Goal: Task Accomplishment & Management: Use online tool/utility

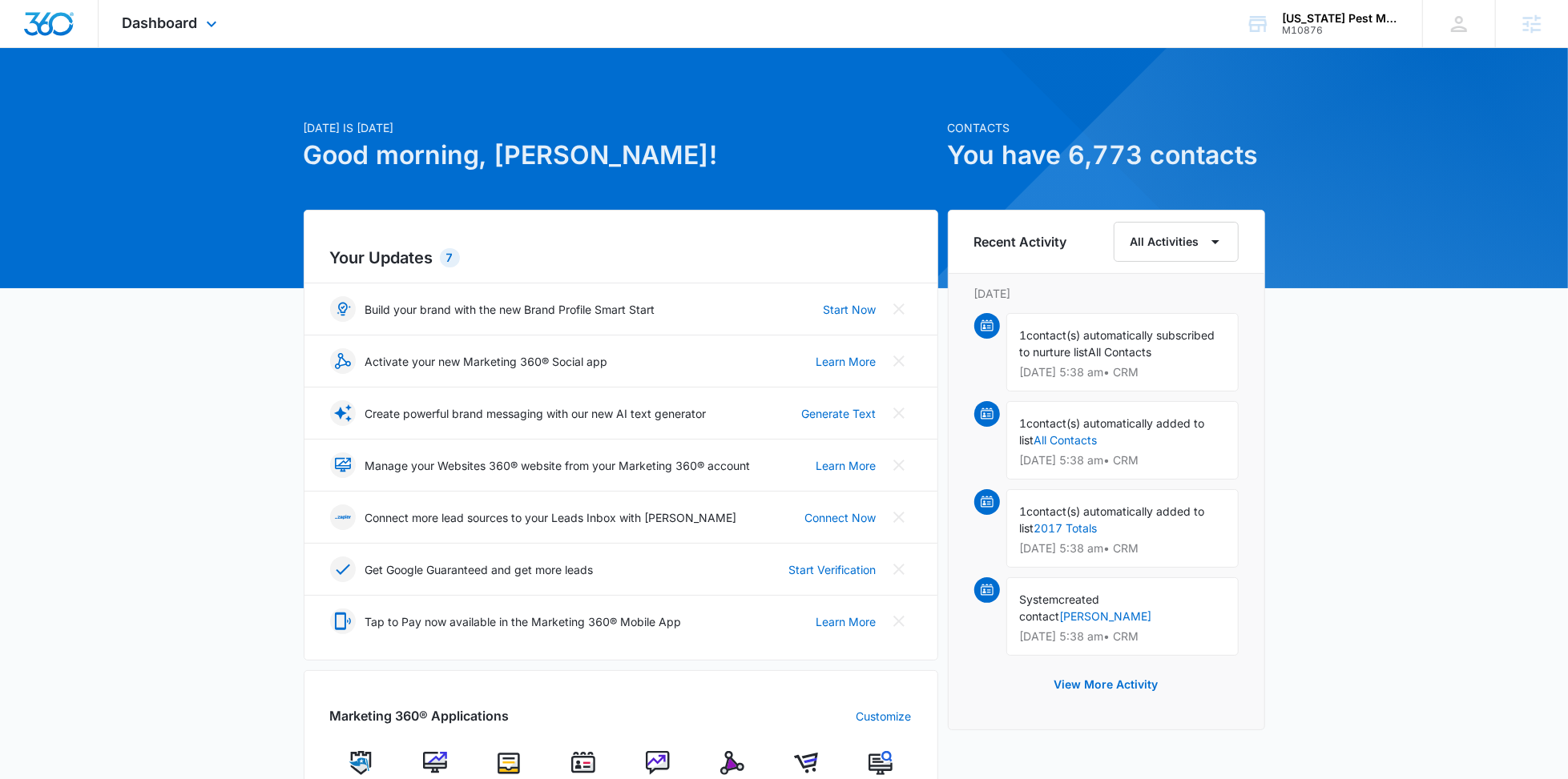
click at [200, 10] on div "Dashboard Apps Reputation Websites Forms CRM Email Social Shop Content Ads Inte…" at bounding box center [172, 24] width 147 height 48
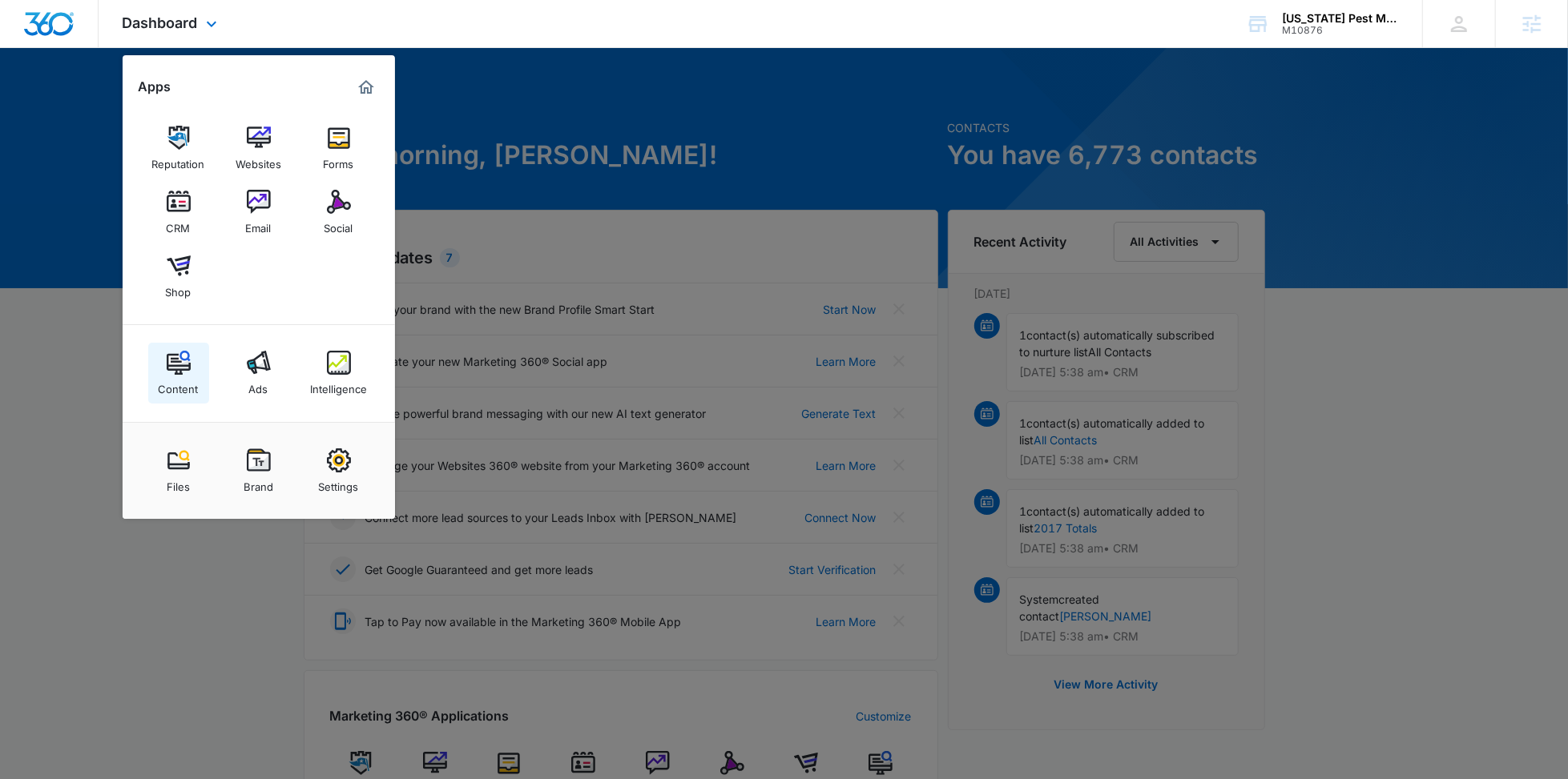
click at [182, 359] on img at bounding box center [179, 363] width 24 height 24
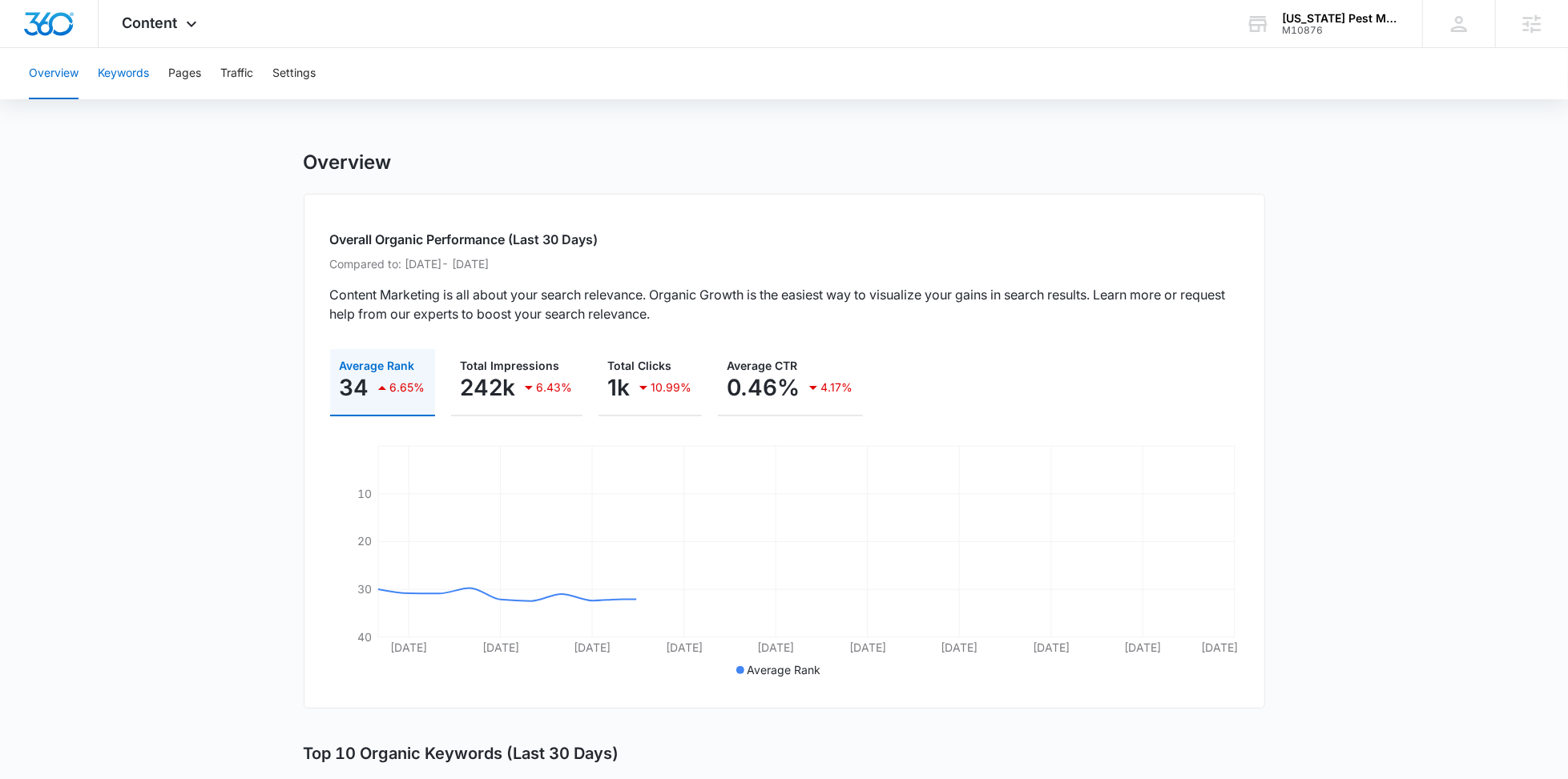
click at [147, 73] on button "Keywords" at bounding box center [123, 73] width 52 height 52
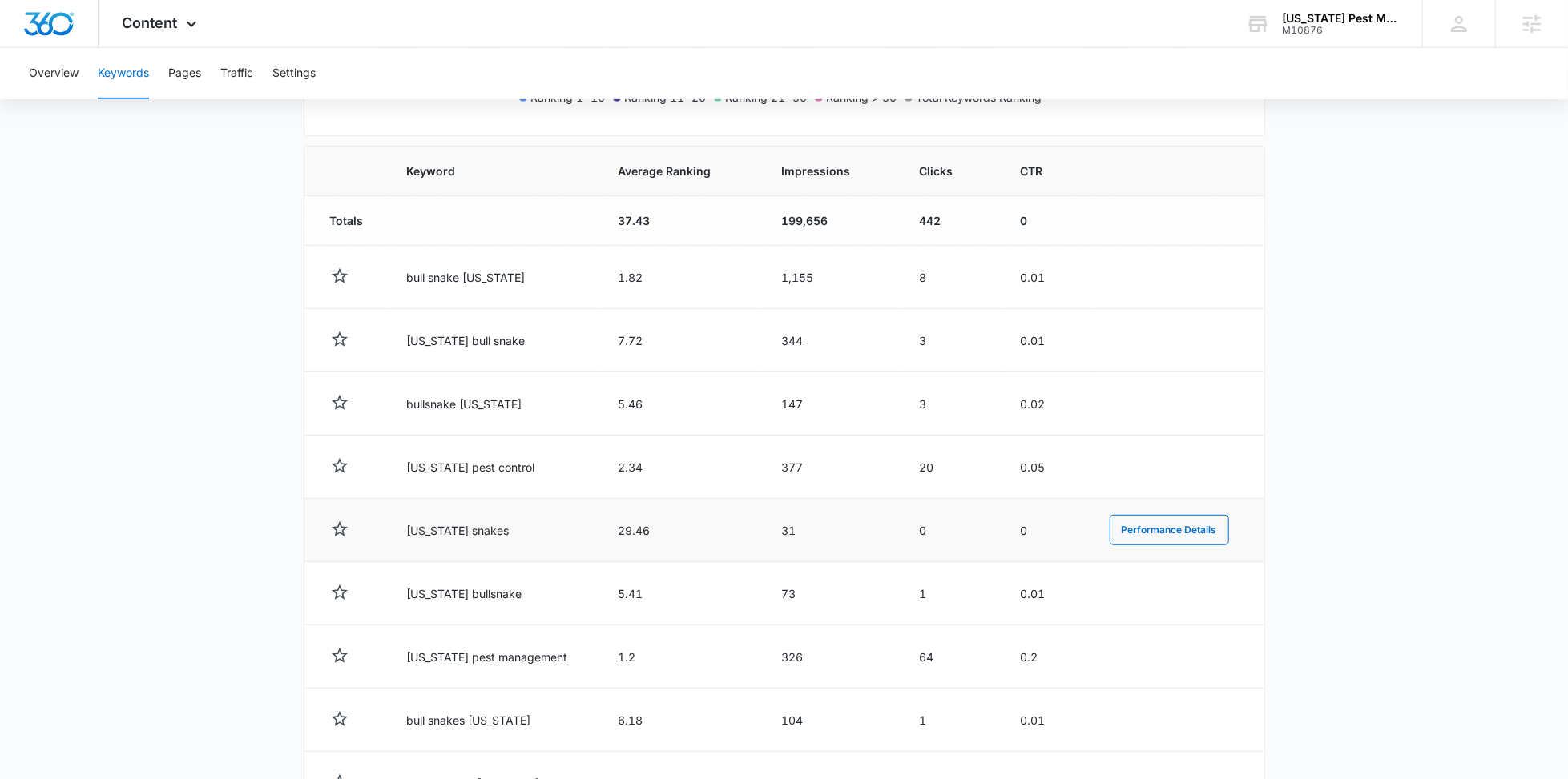
scroll to position [534, 0]
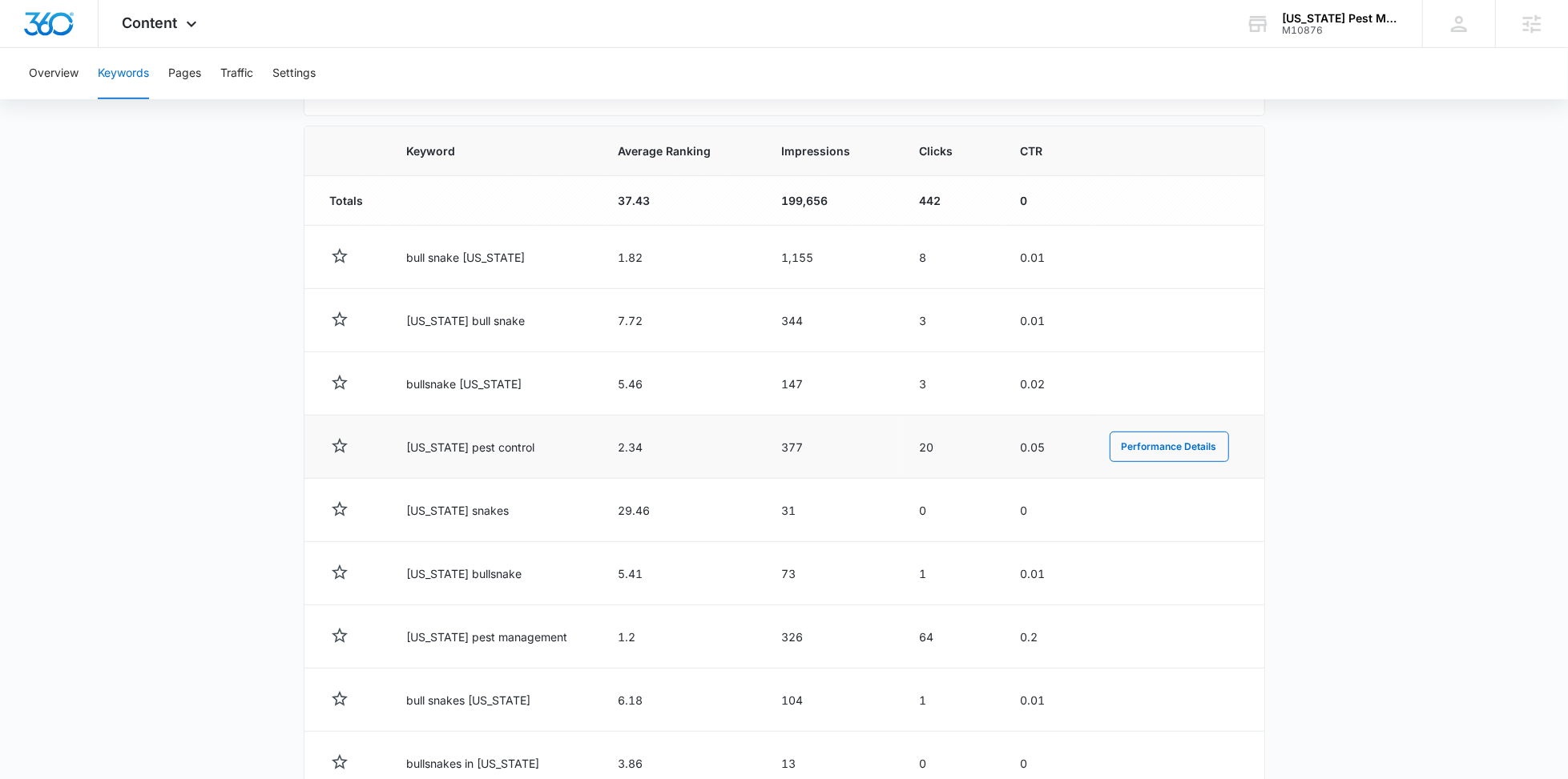
click at [452, 447] on td "[US_STATE] pest control" at bounding box center [492, 448] width 211 height 64
copy td "[US_STATE] pest control"
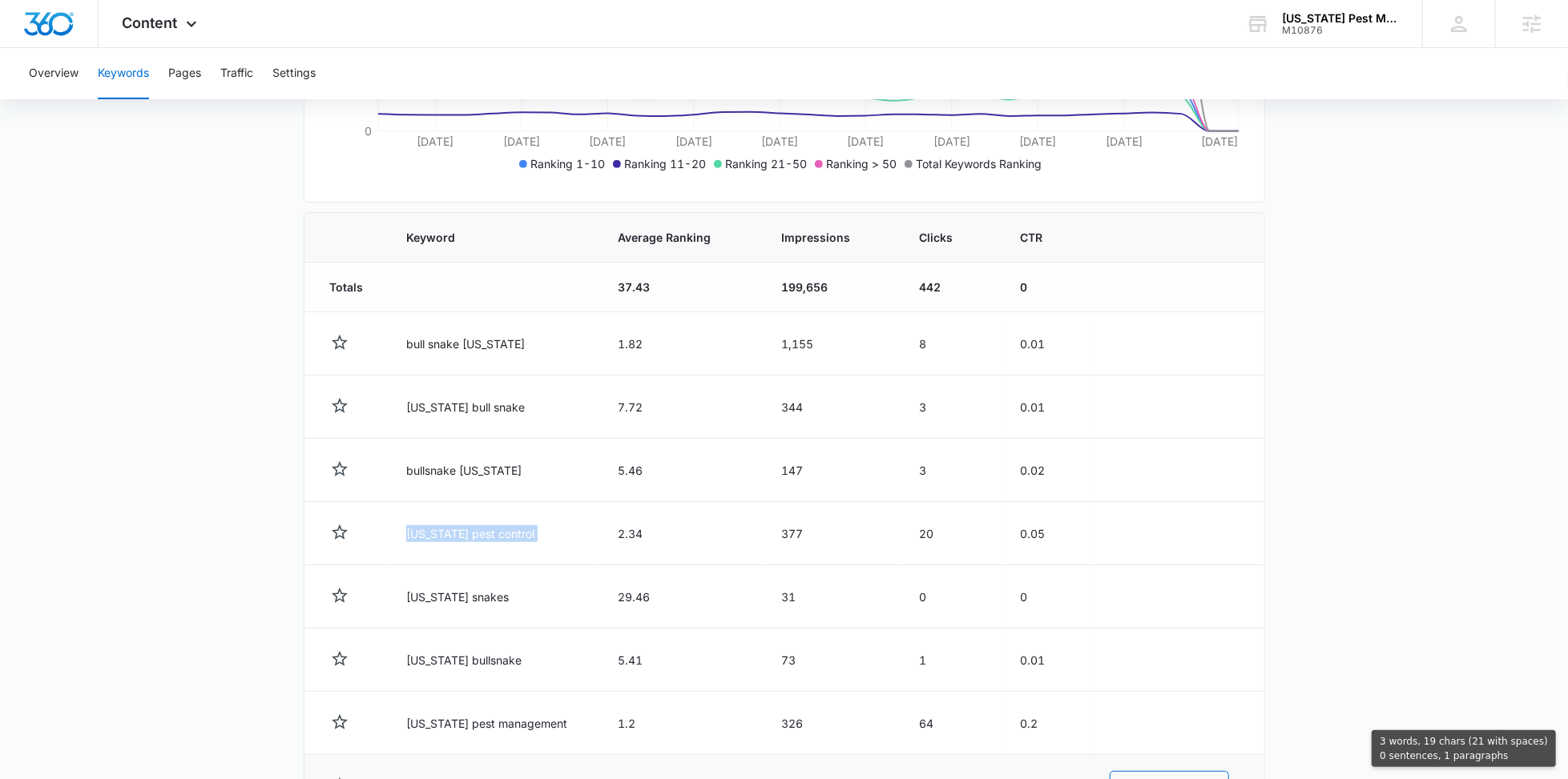
scroll to position [415, 0]
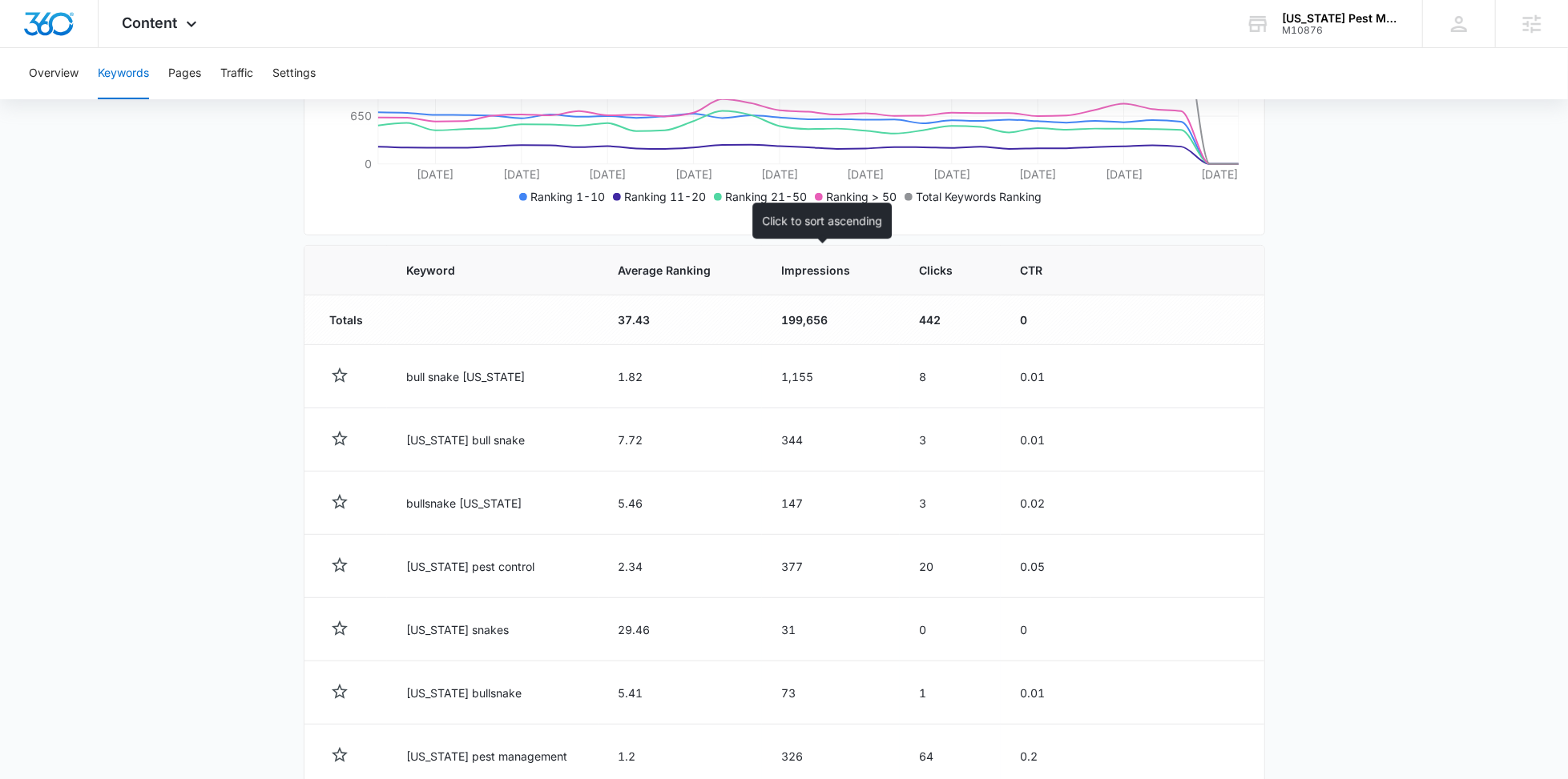
click at [798, 272] on span "Impressions" at bounding box center [819, 270] width 76 height 17
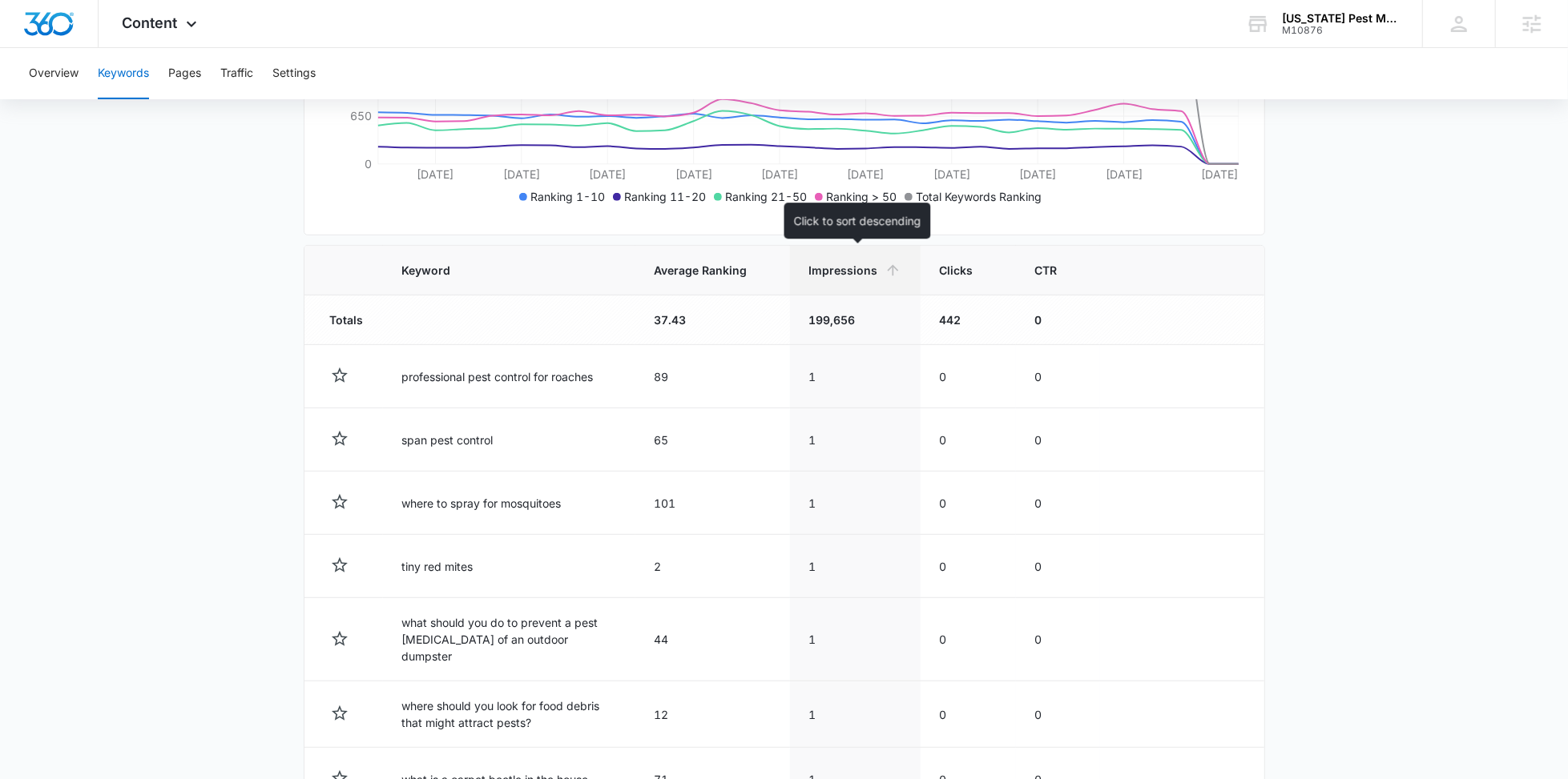
click at [834, 278] on th "Impressions" at bounding box center [855, 271] width 131 height 50
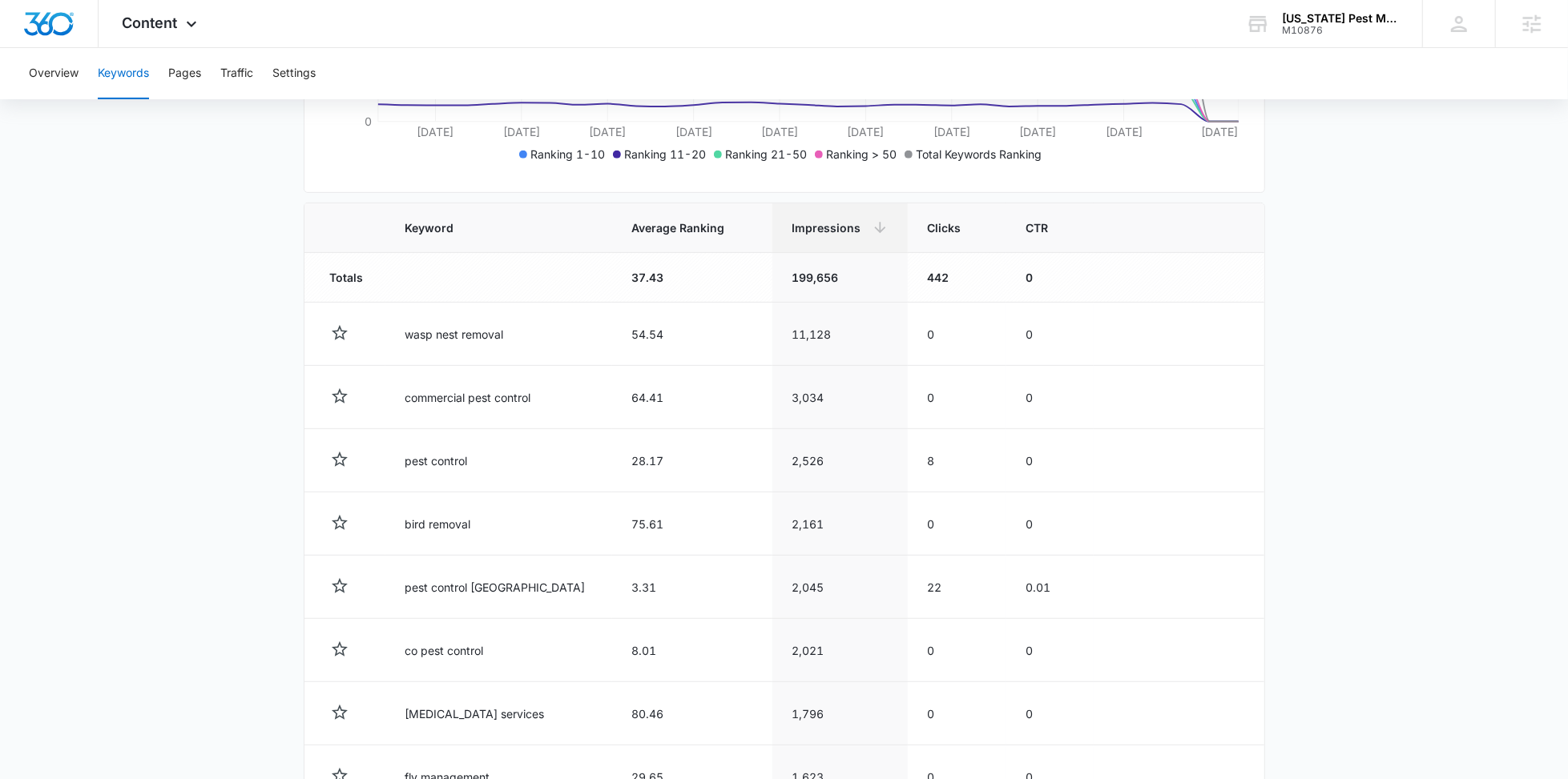
scroll to position [464, 0]
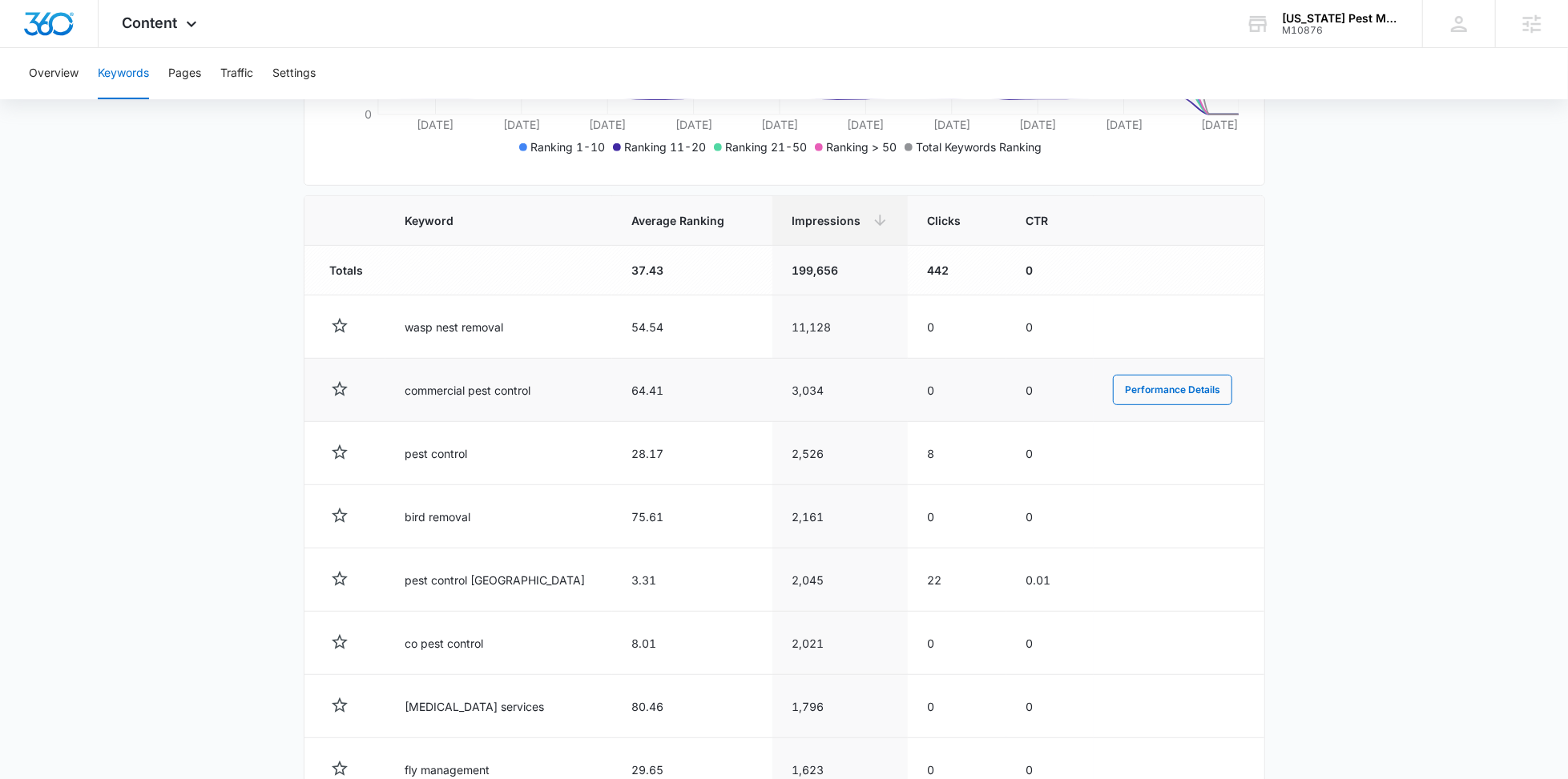
click at [449, 388] on td "commercial pest control" at bounding box center [498, 391] width 226 height 64
copy td "commercial pest control"
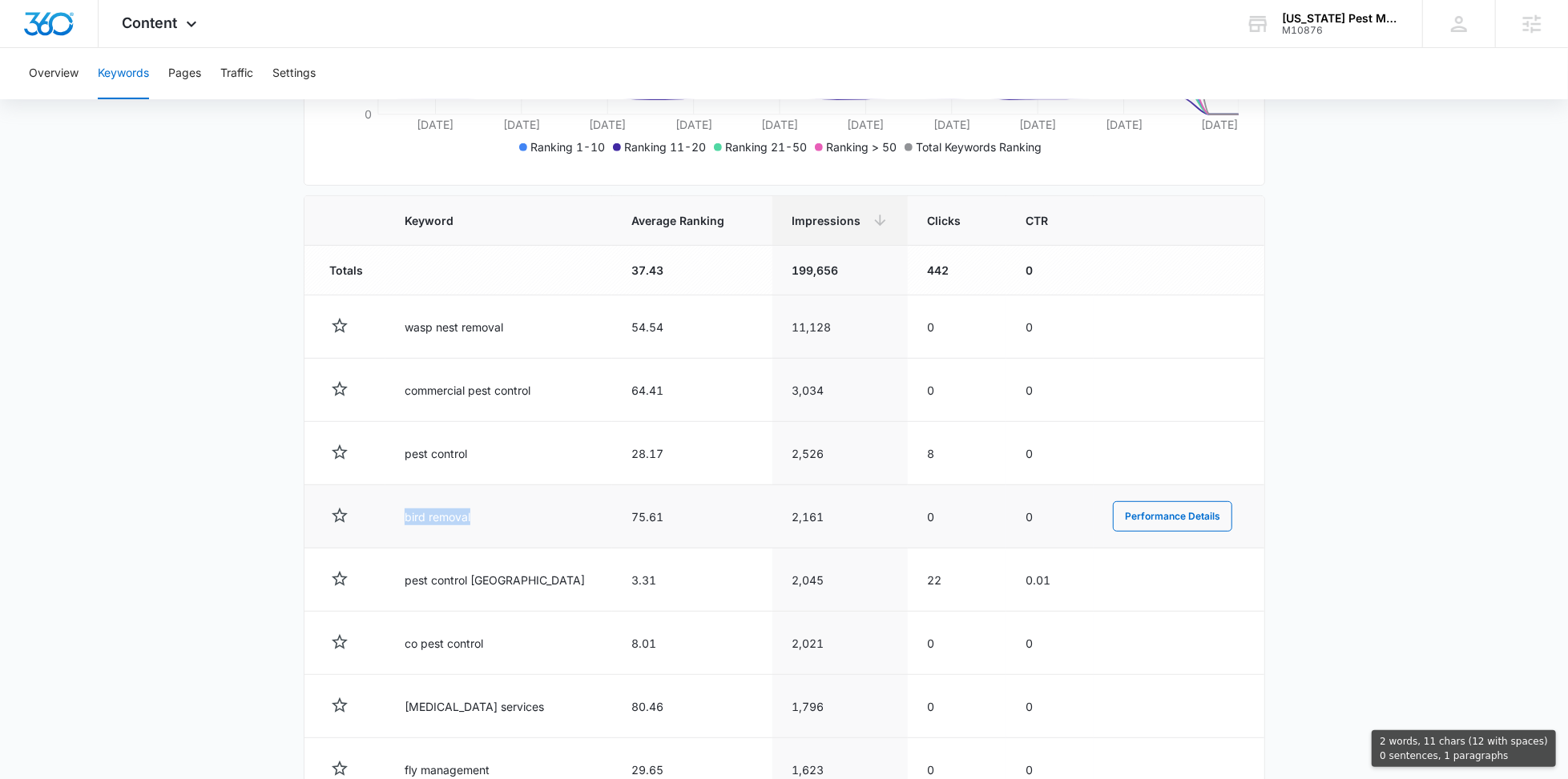
drag, startPoint x: 480, startPoint y: 518, endPoint x: 406, endPoint y: 514, distance: 74.1
click at [406, 514] on td "bird removal" at bounding box center [498, 517] width 226 height 64
copy td "bird removal"
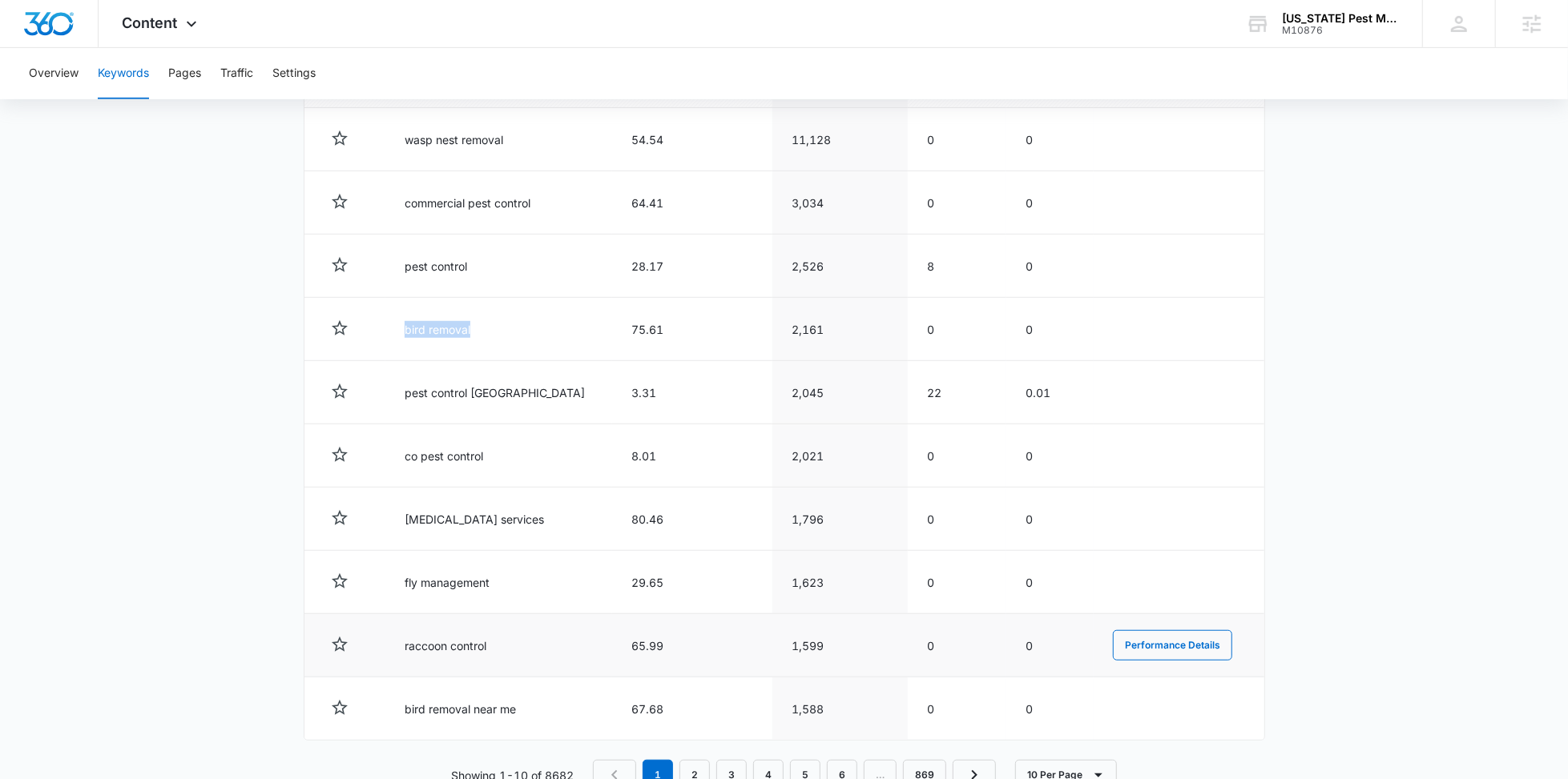
scroll to position [697, 0]
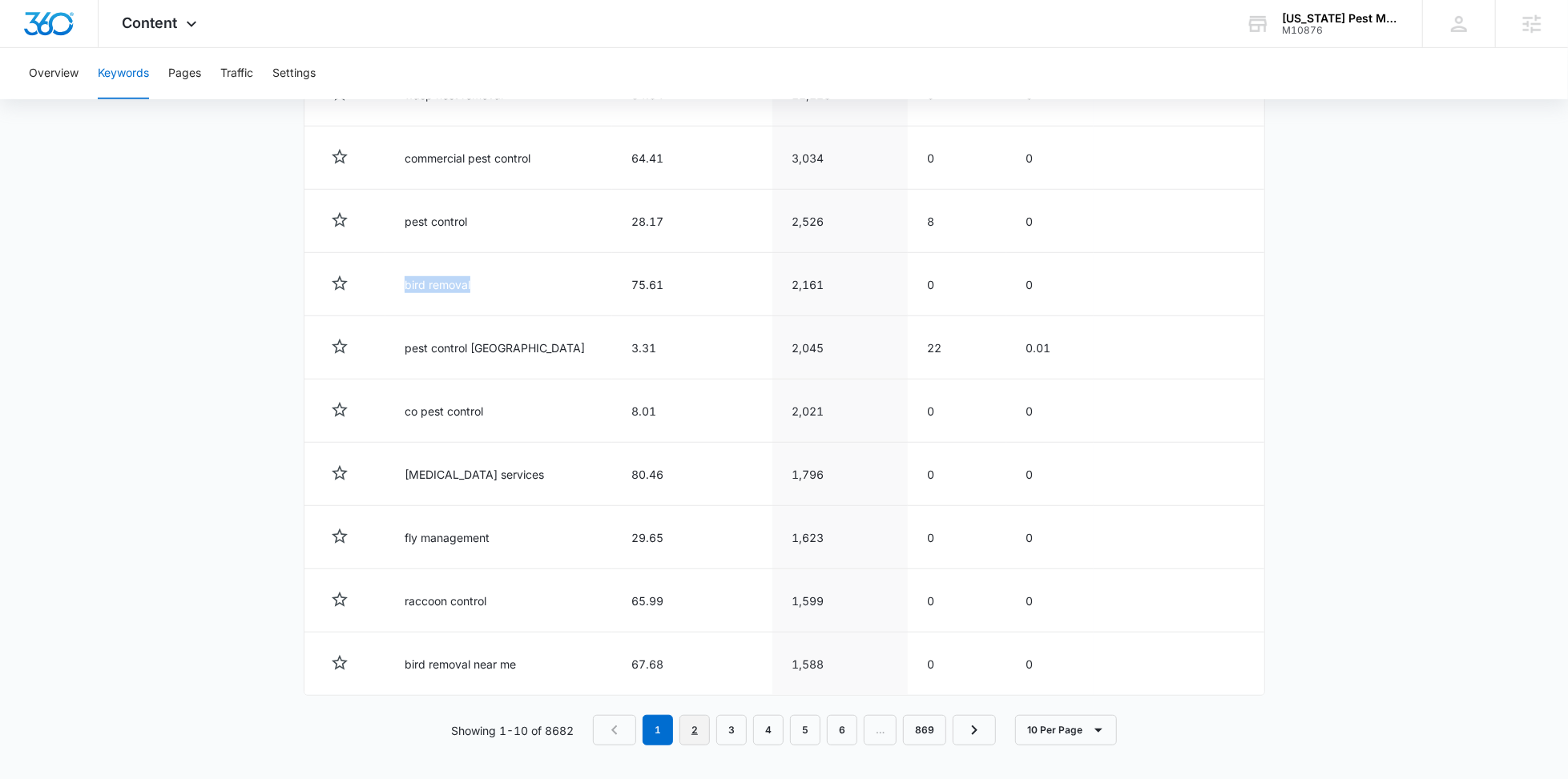
click at [695, 737] on link "2" at bounding box center [695, 730] width 31 height 31
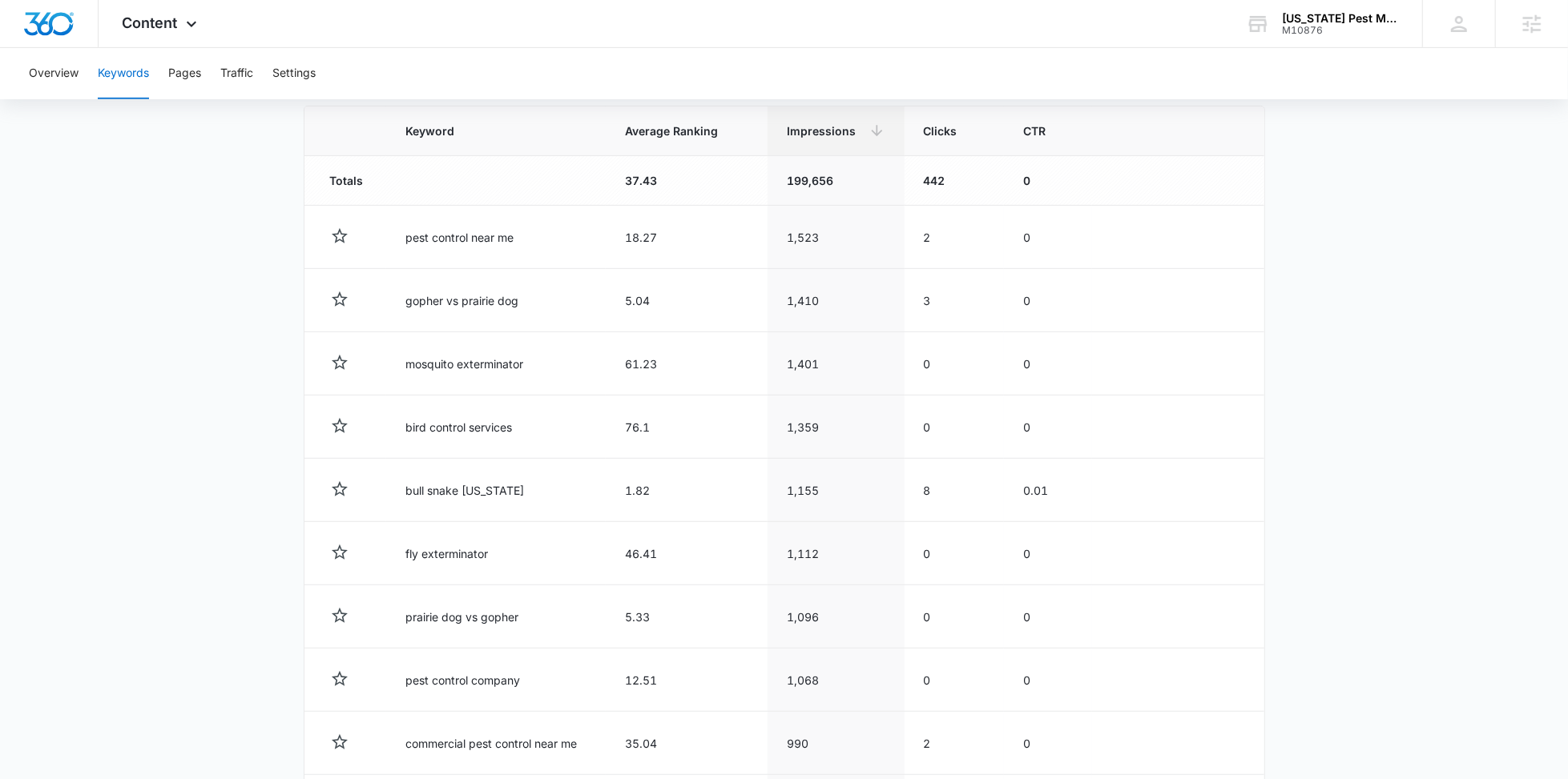
scroll to position [550, 0]
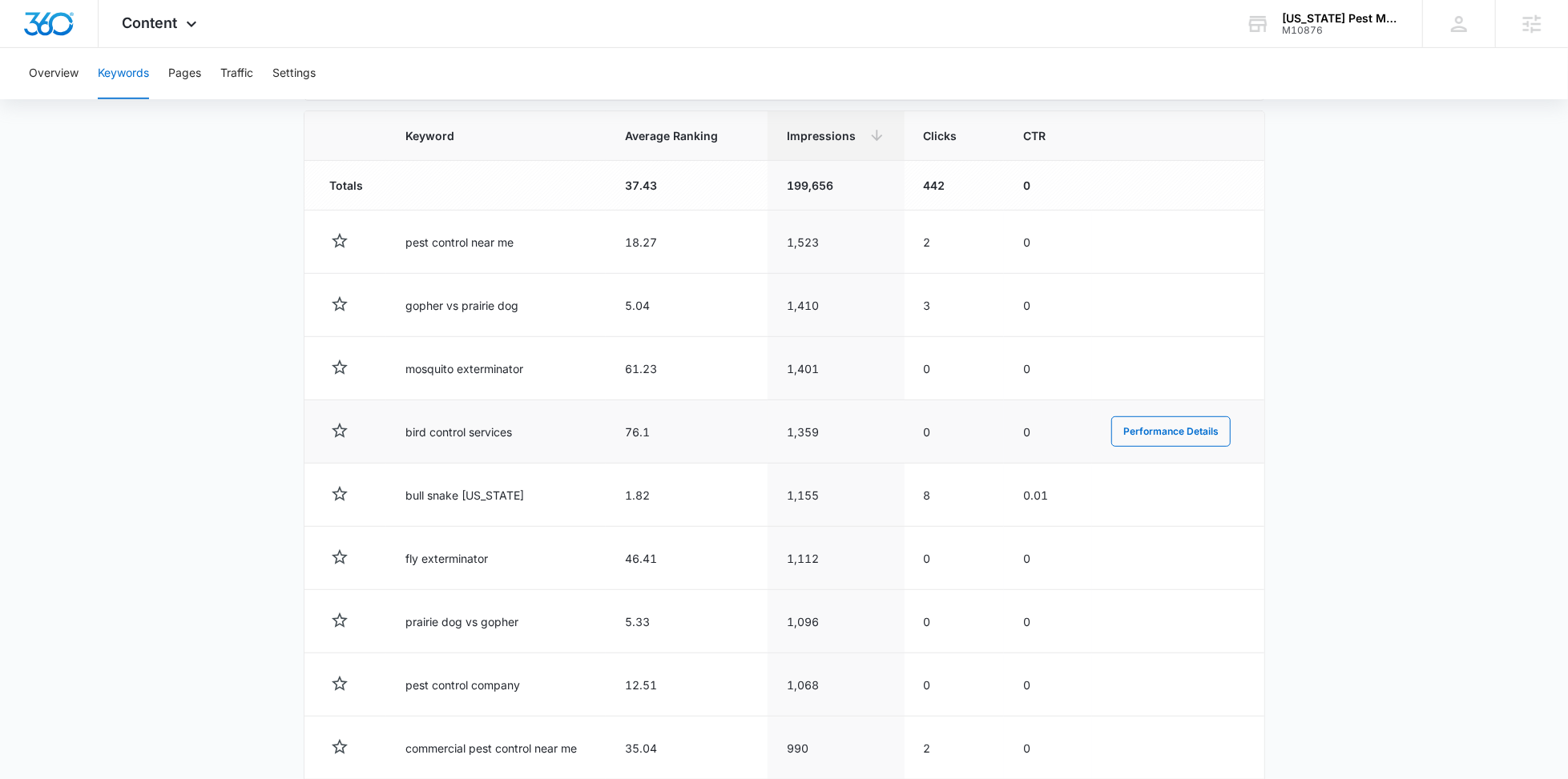
click at [480, 431] on td "bird control services" at bounding box center [495, 433] width 219 height 64
copy td "bird control services"
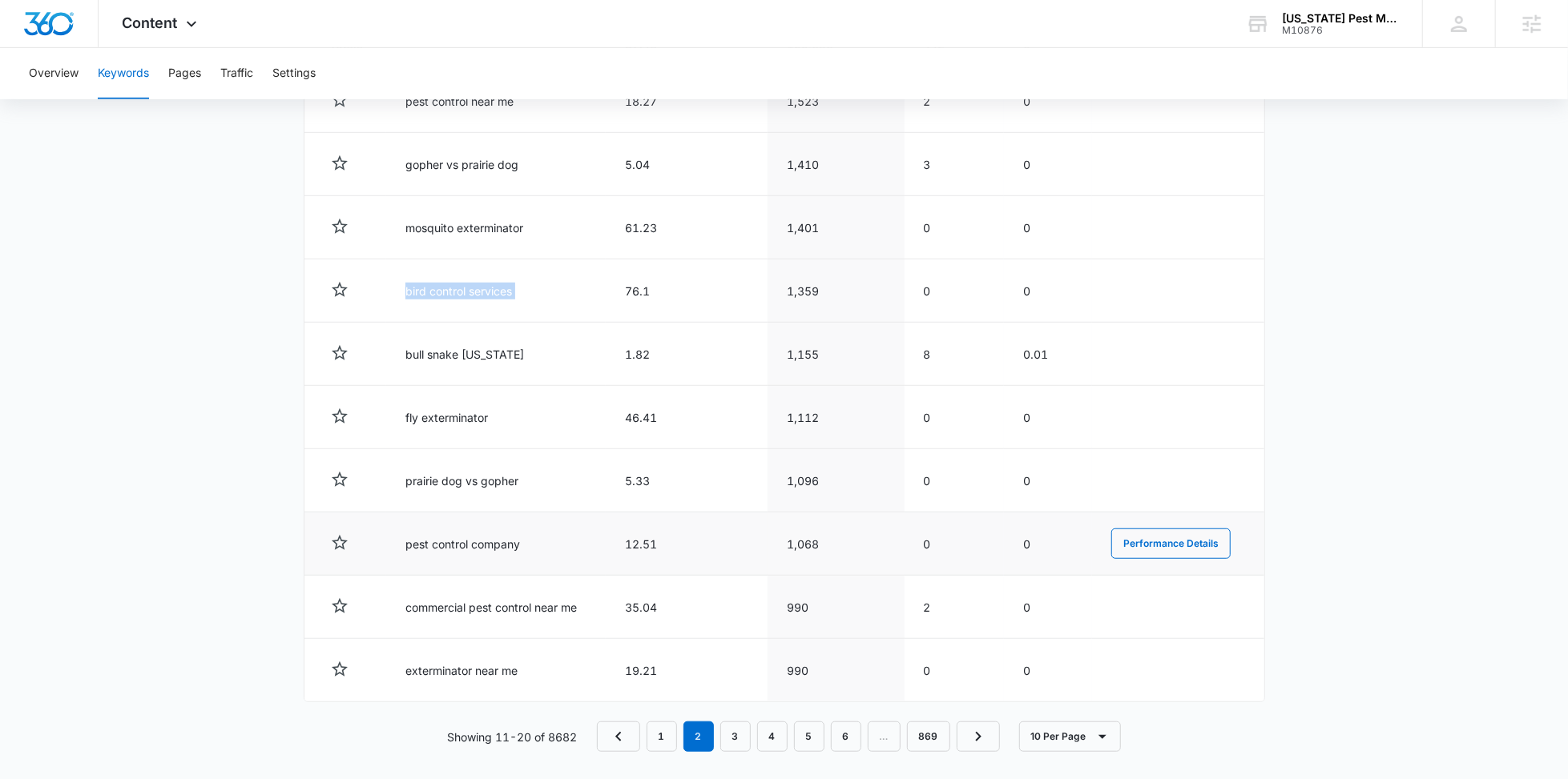
scroll to position [697, 0]
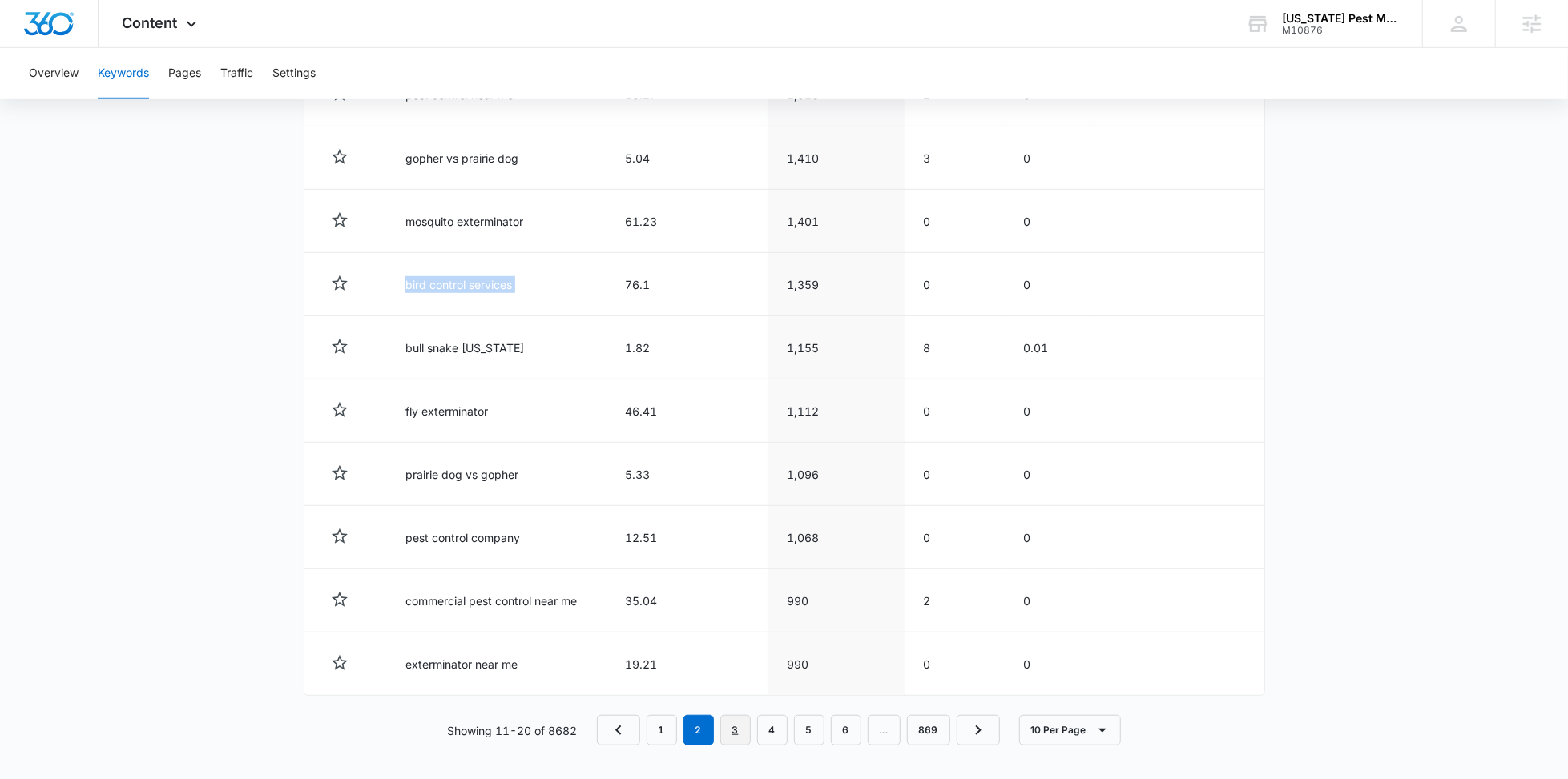
click at [729, 725] on link "3" at bounding box center [735, 730] width 31 height 31
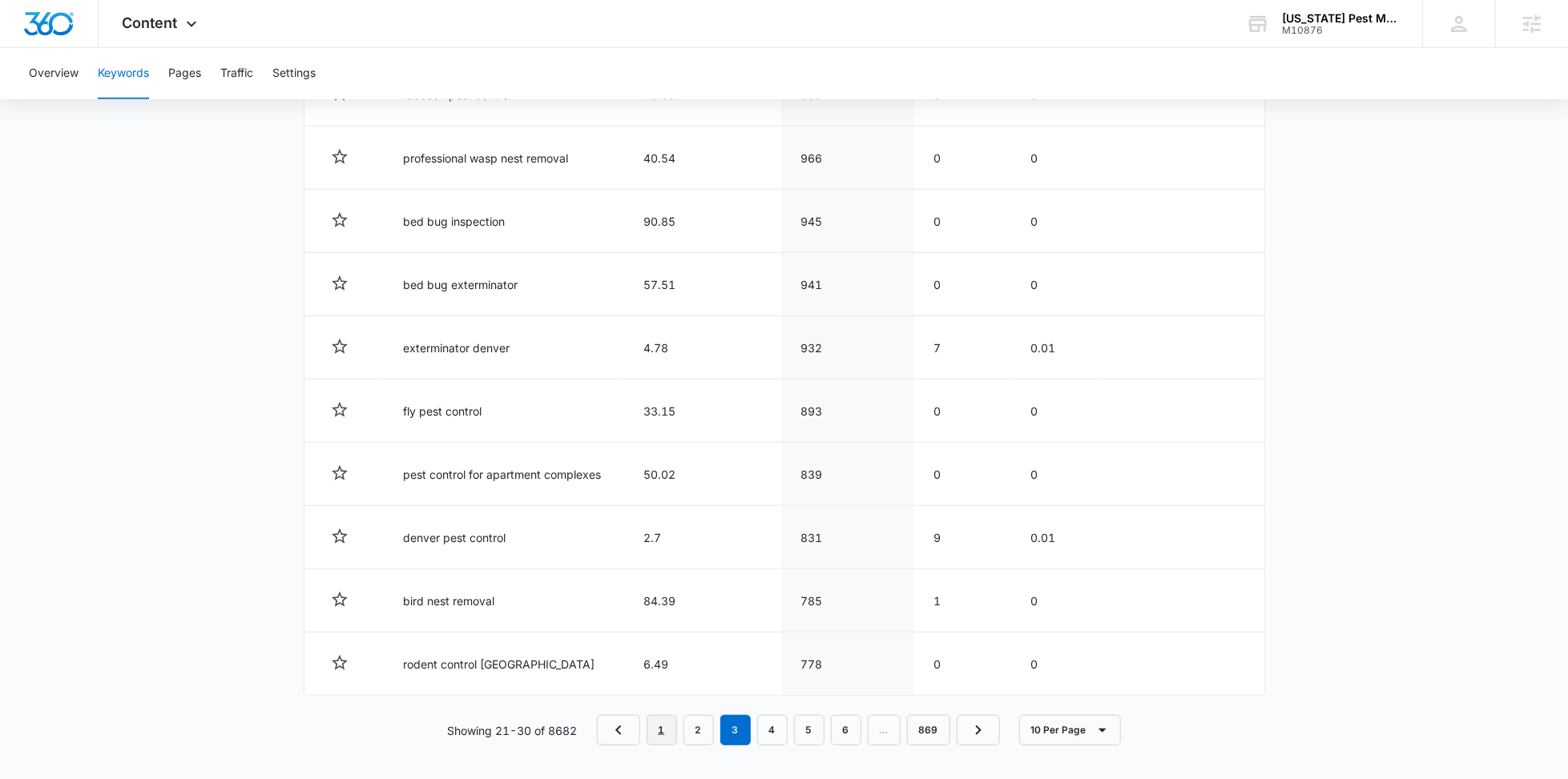
click at [651, 737] on link "1" at bounding box center [661, 730] width 31 height 31
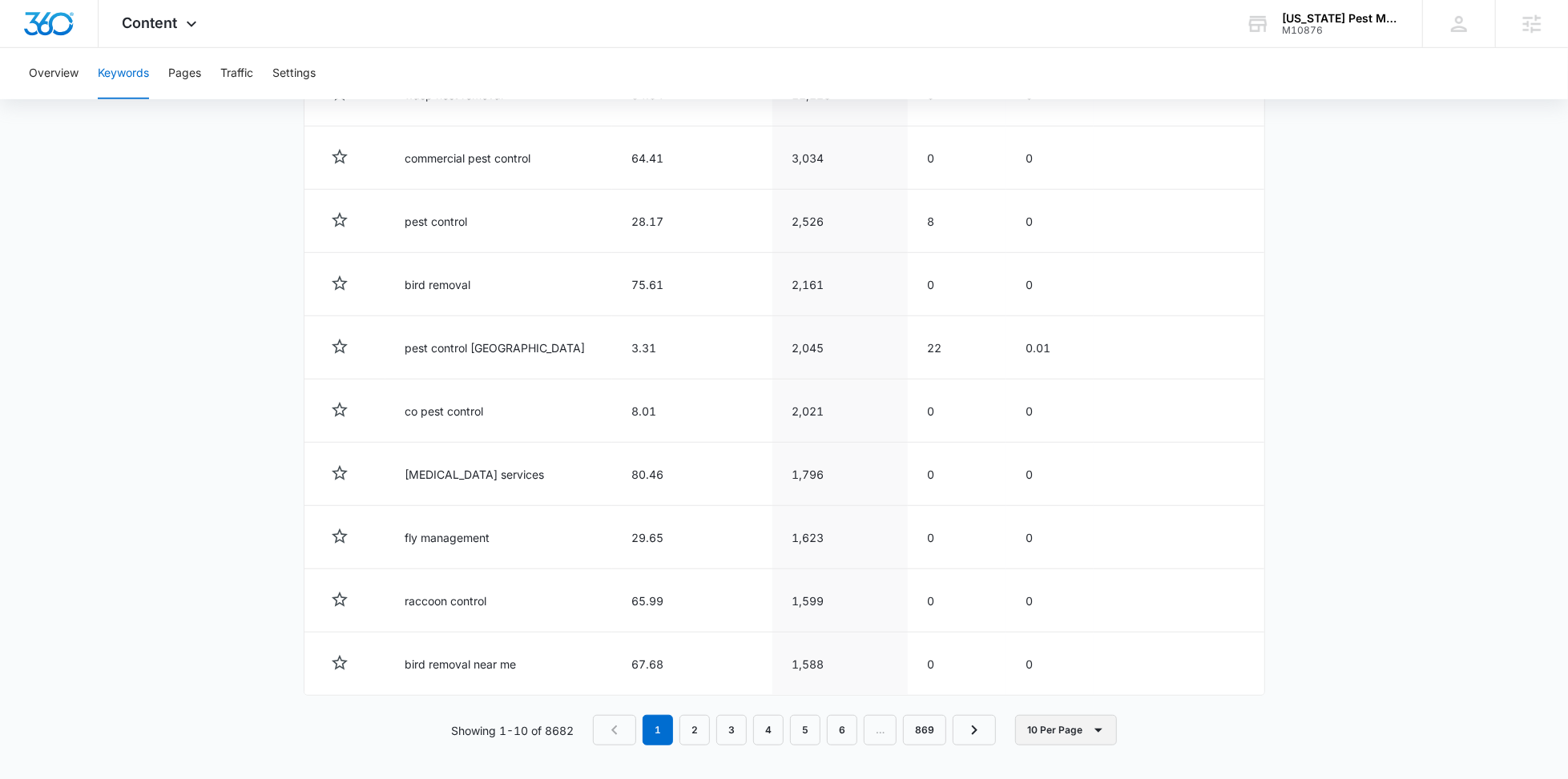
click at [1033, 721] on button "10 Per Page" at bounding box center [1066, 730] width 102 height 31
click at [1079, 653] on div "50 Per Page" at bounding box center [1070, 655] width 70 height 11
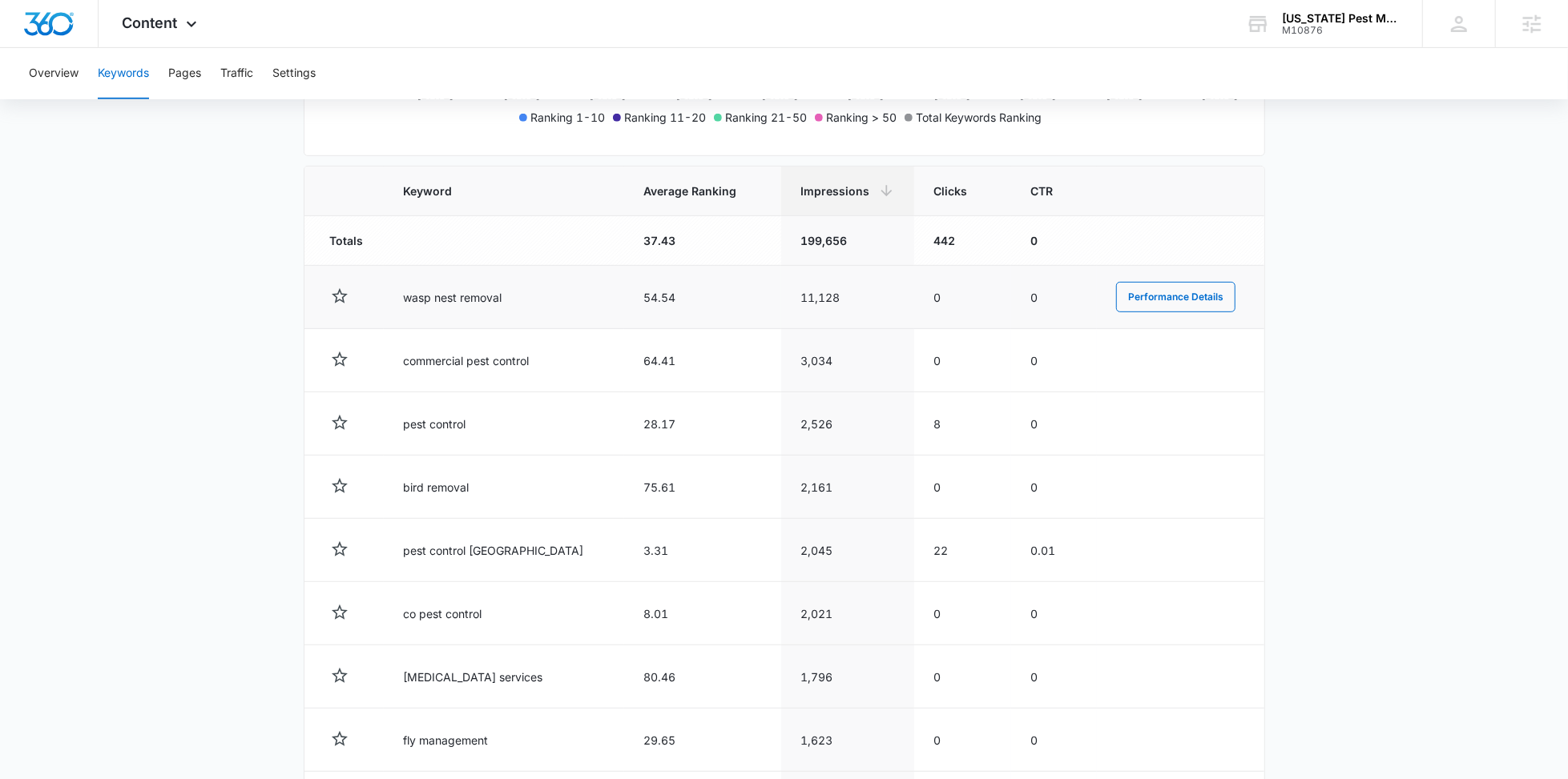
scroll to position [482, 0]
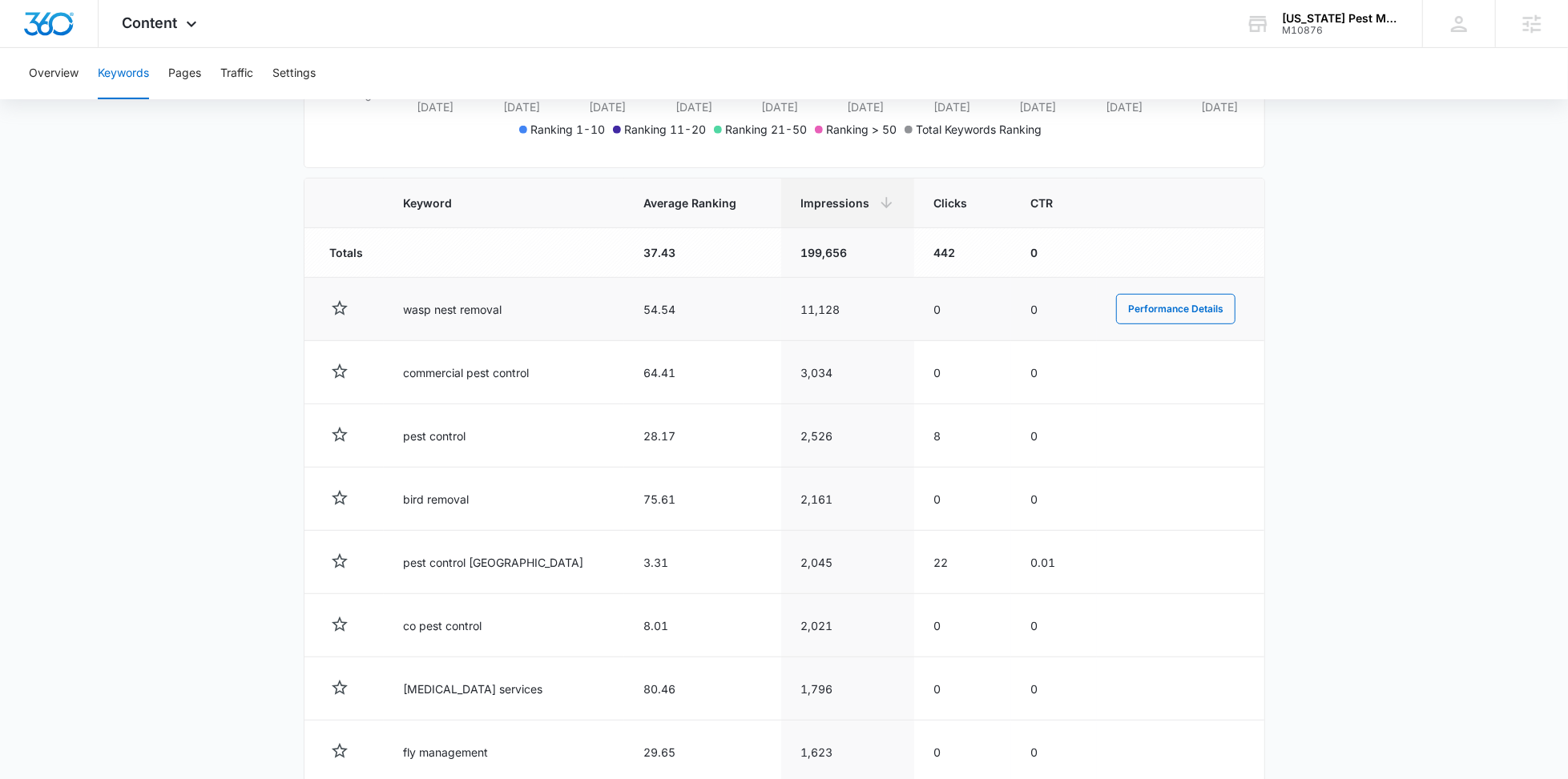
click at [479, 310] on td "wasp nest removal" at bounding box center [504, 310] width 240 height 64
copy td "wasp nest removal"
click at [459, 374] on td "commercial pest control" at bounding box center [504, 373] width 240 height 64
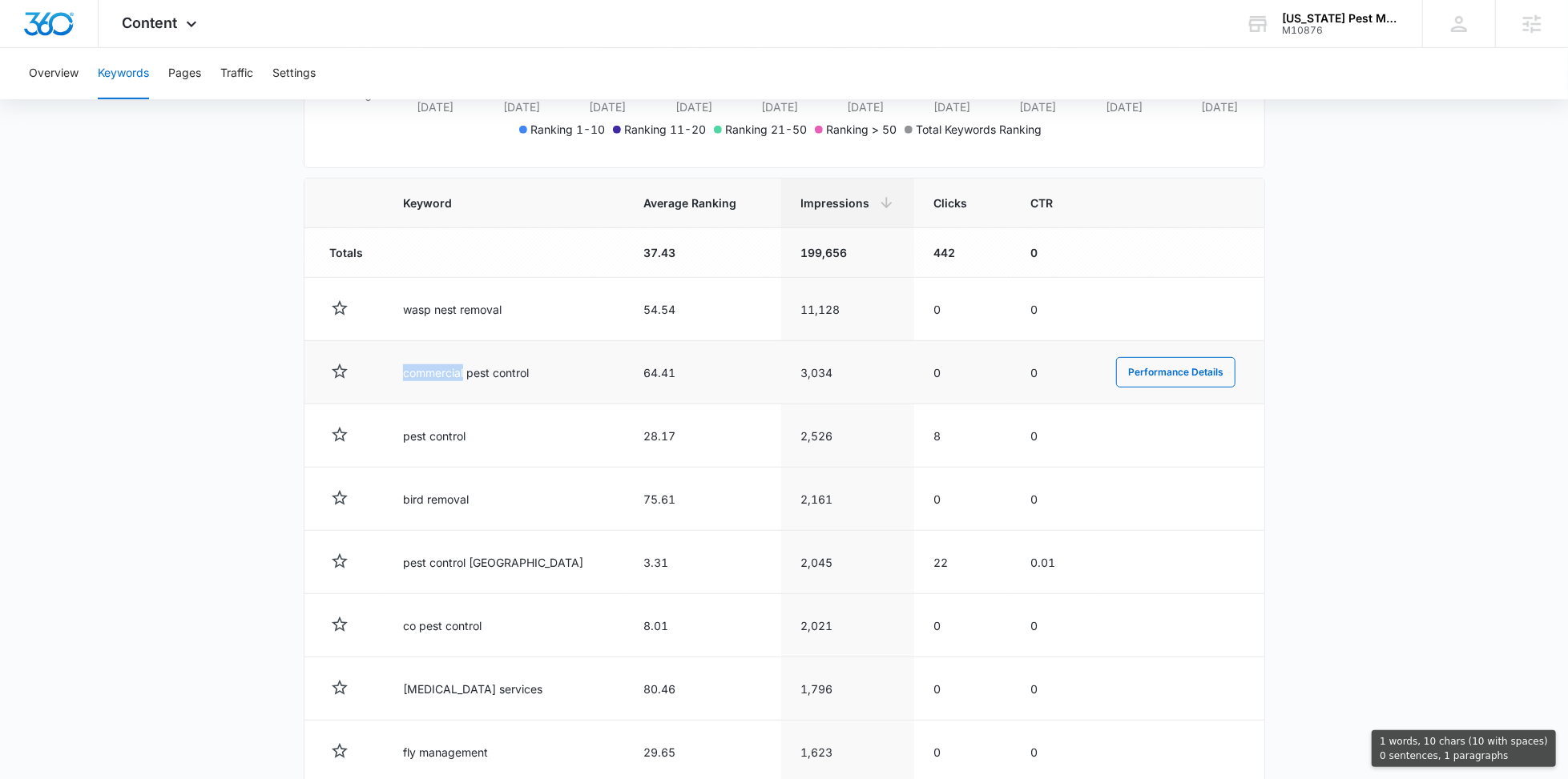
click at [459, 374] on td "commercial pest control" at bounding box center [504, 373] width 240 height 64
copy td "commercial pest control"
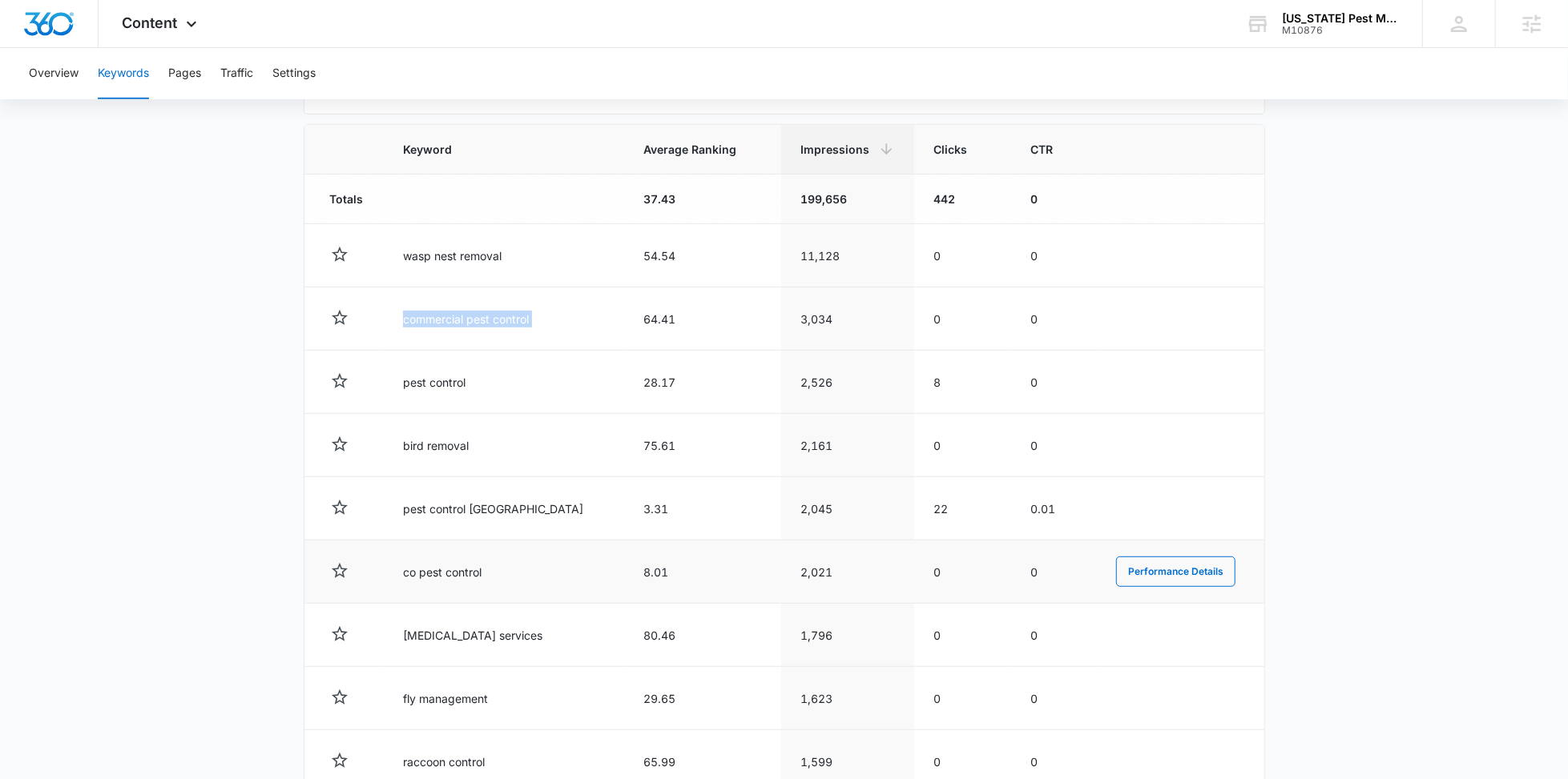
scroll to position [542, 0]
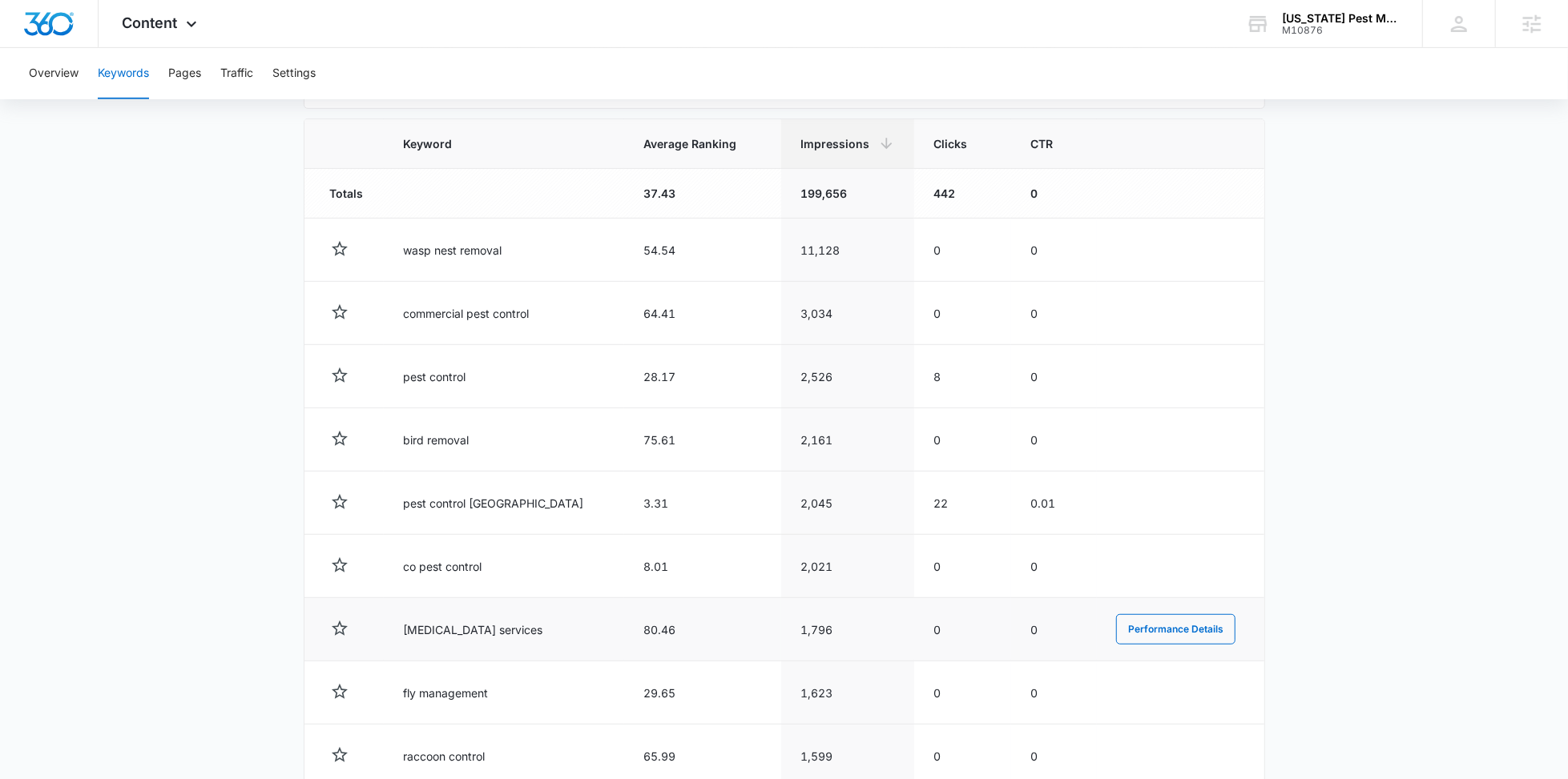
click at [455, 630] on td "[MEDICAL_DATA] services" at bounding box center [504, 630] width 240 height 64
copy td "[MEDICAL_DATA] services"
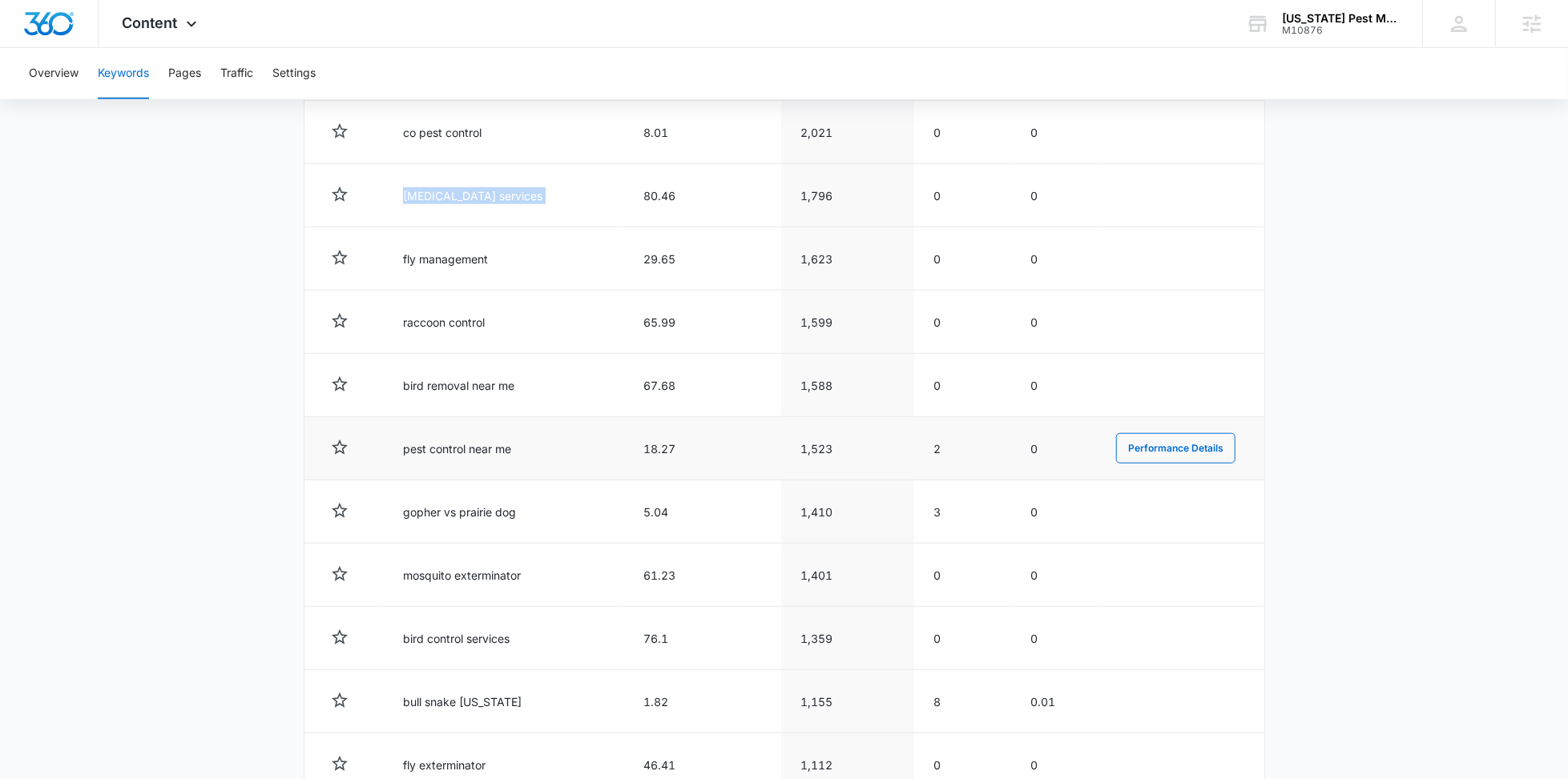
scroll to position [1029, 0]
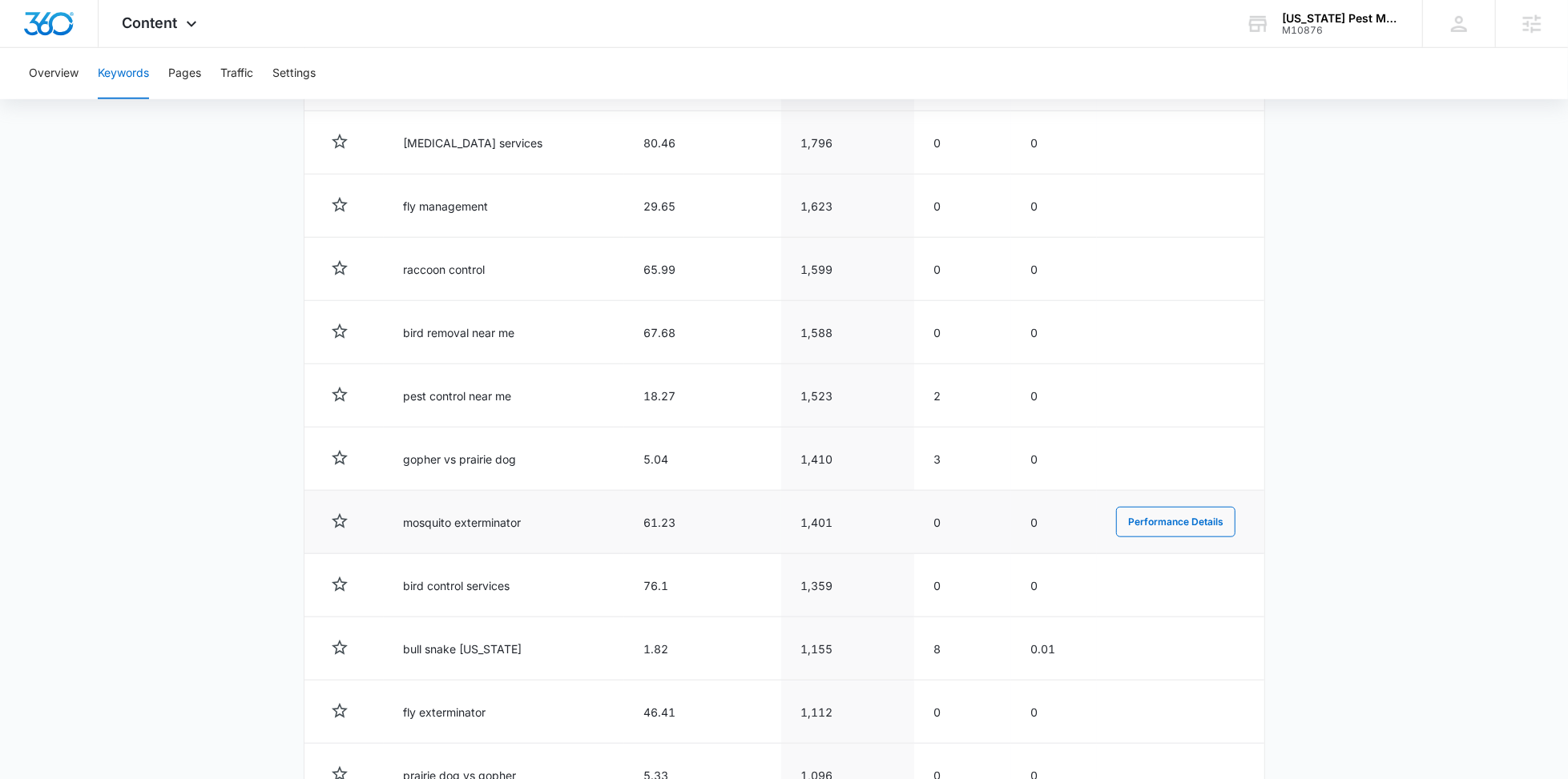
click at [470, 509] on td "mosquito exterminator" at bounding box center [504, 523] width 240 height 64
copy td "mosquito exterminator"
